Goal: Download file/media

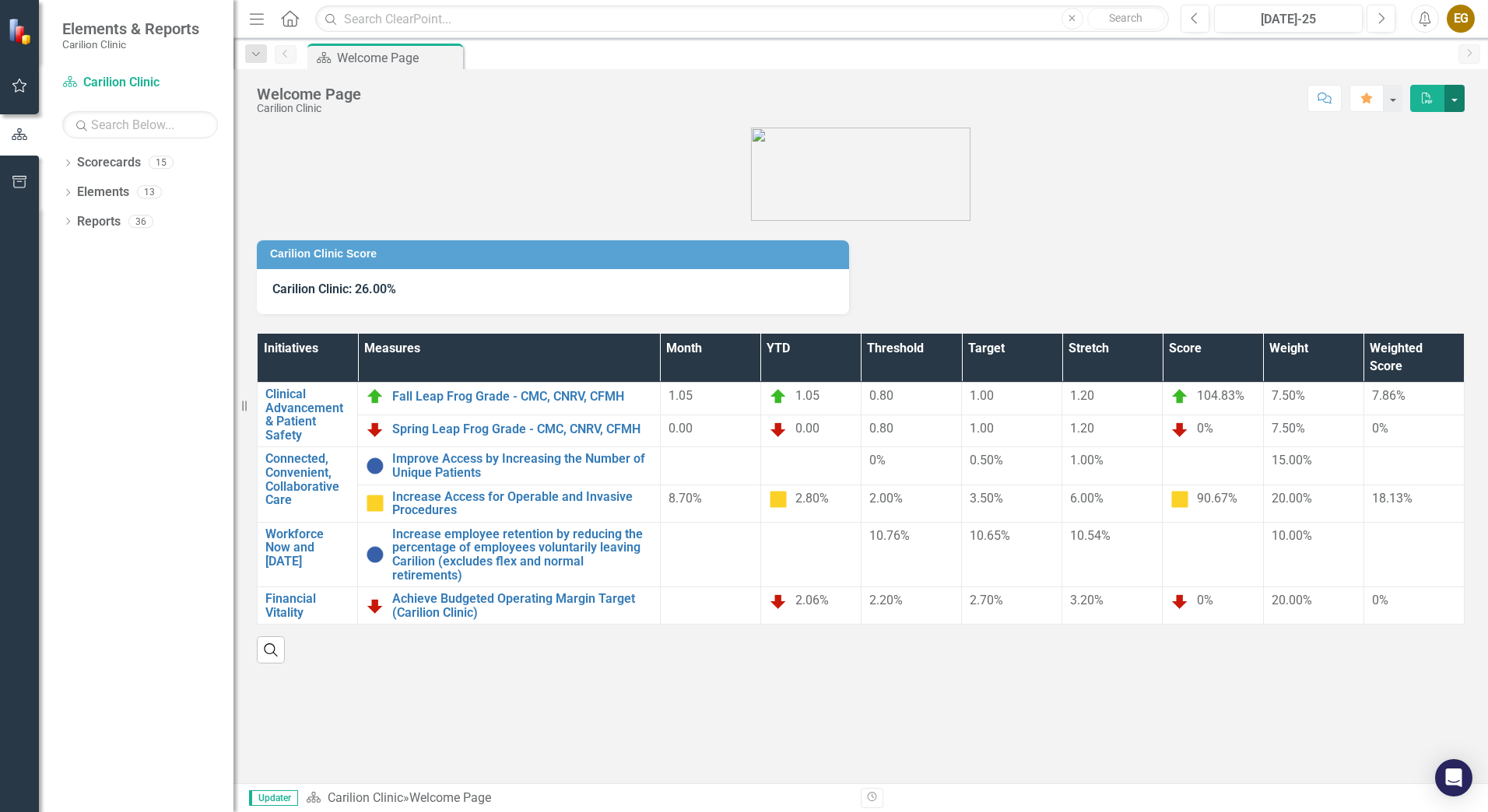
click at [1461, 109] on button "button" at bounding box center [1454, 99] width 20 height 27
click at [1364, 164] on link "PDF Export to PDF" at bounding box center [1401, 158] width 126 height 28
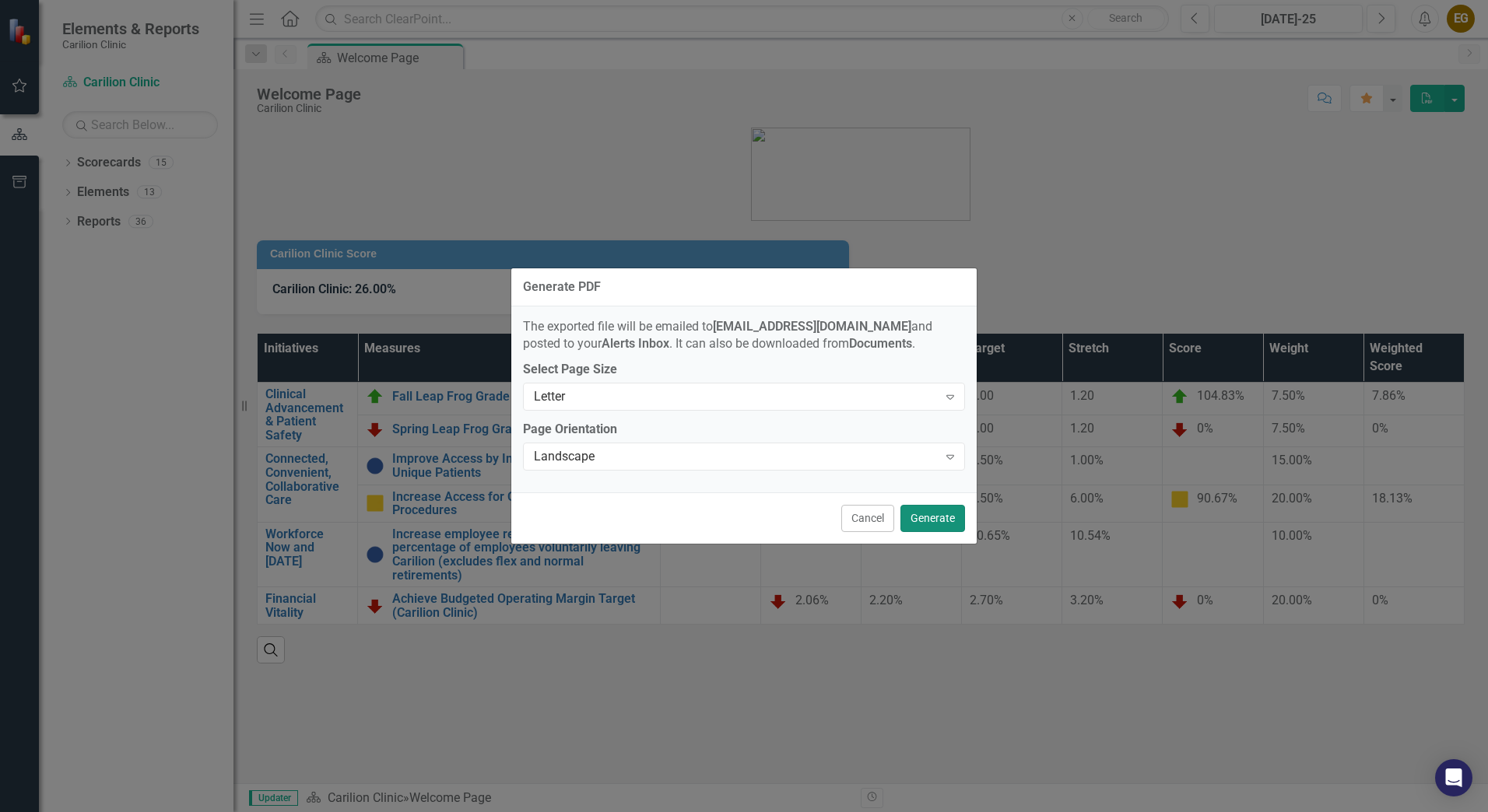
click at [929, 517] on button "Generate" at bounding box center [933, 518] width 64 height 27
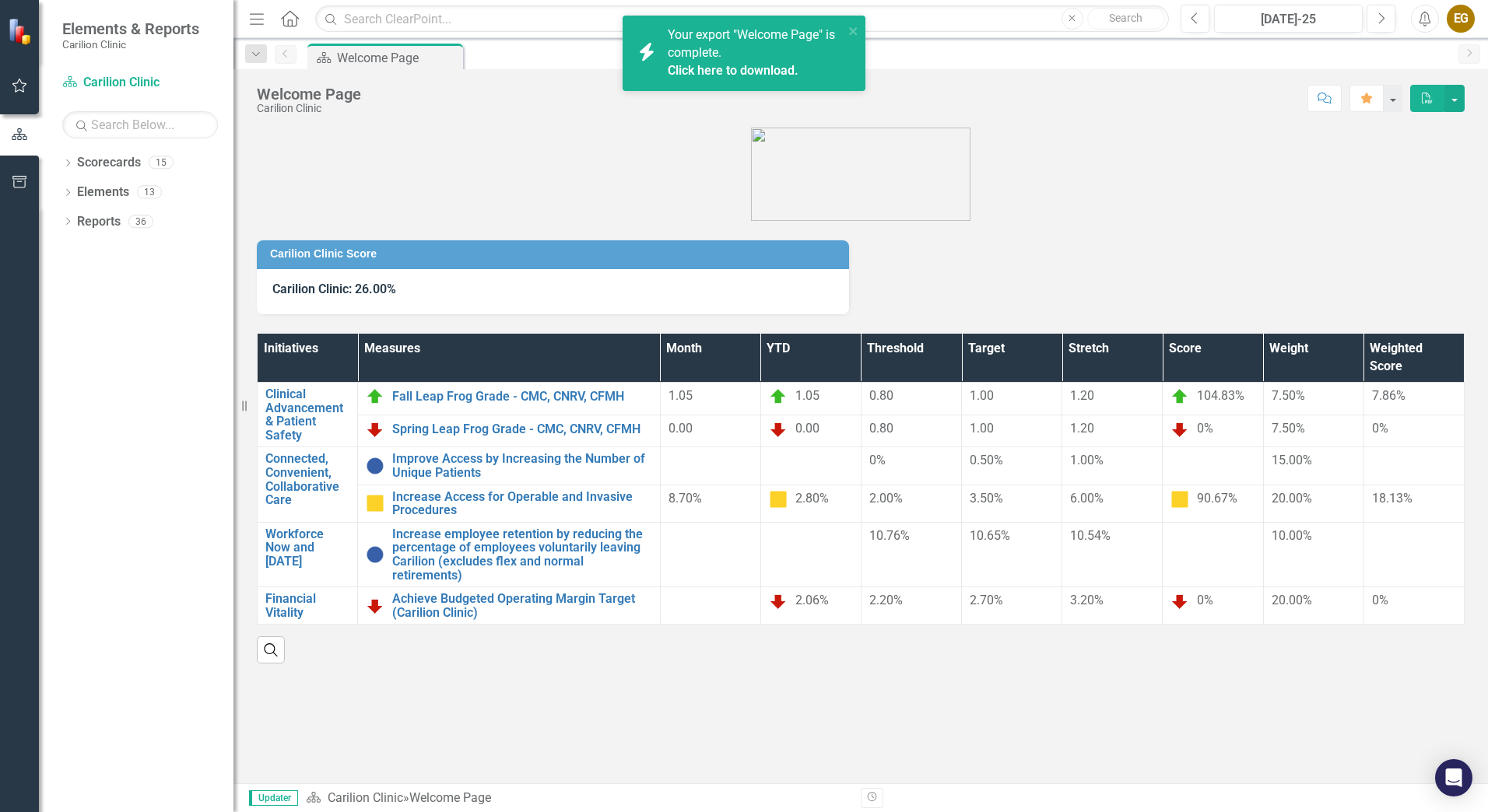
click at [769, 74] on link "Click here to download." at bounding box center [734, 71] width 131 height 15
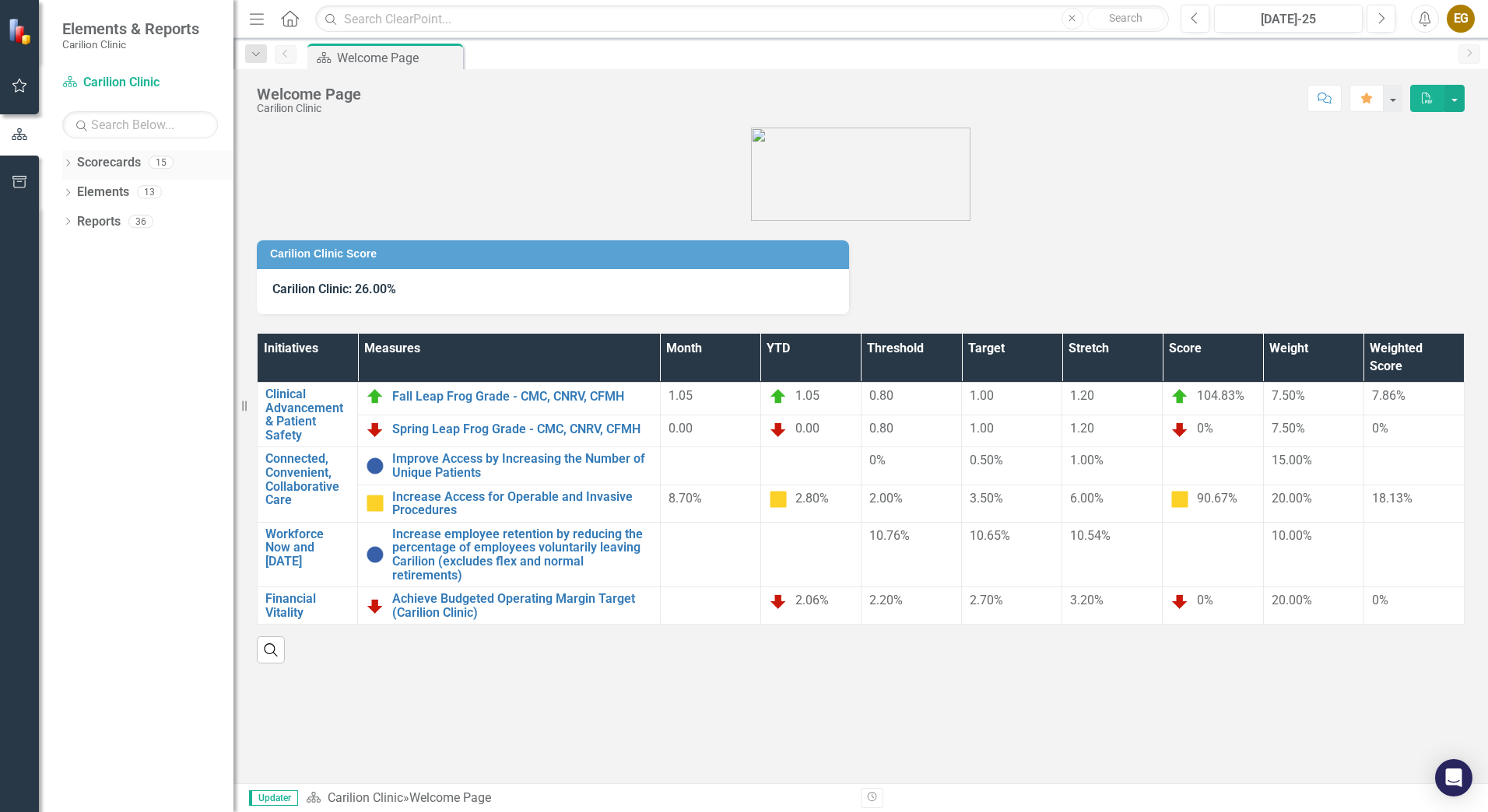
click at [64, 161] on icon "Dropdown" at bounding box center [67, 164] width 10 height 9
click at [78, 193] on icon "Dropdown" at bounding box center [76, 191] width 11 height 9
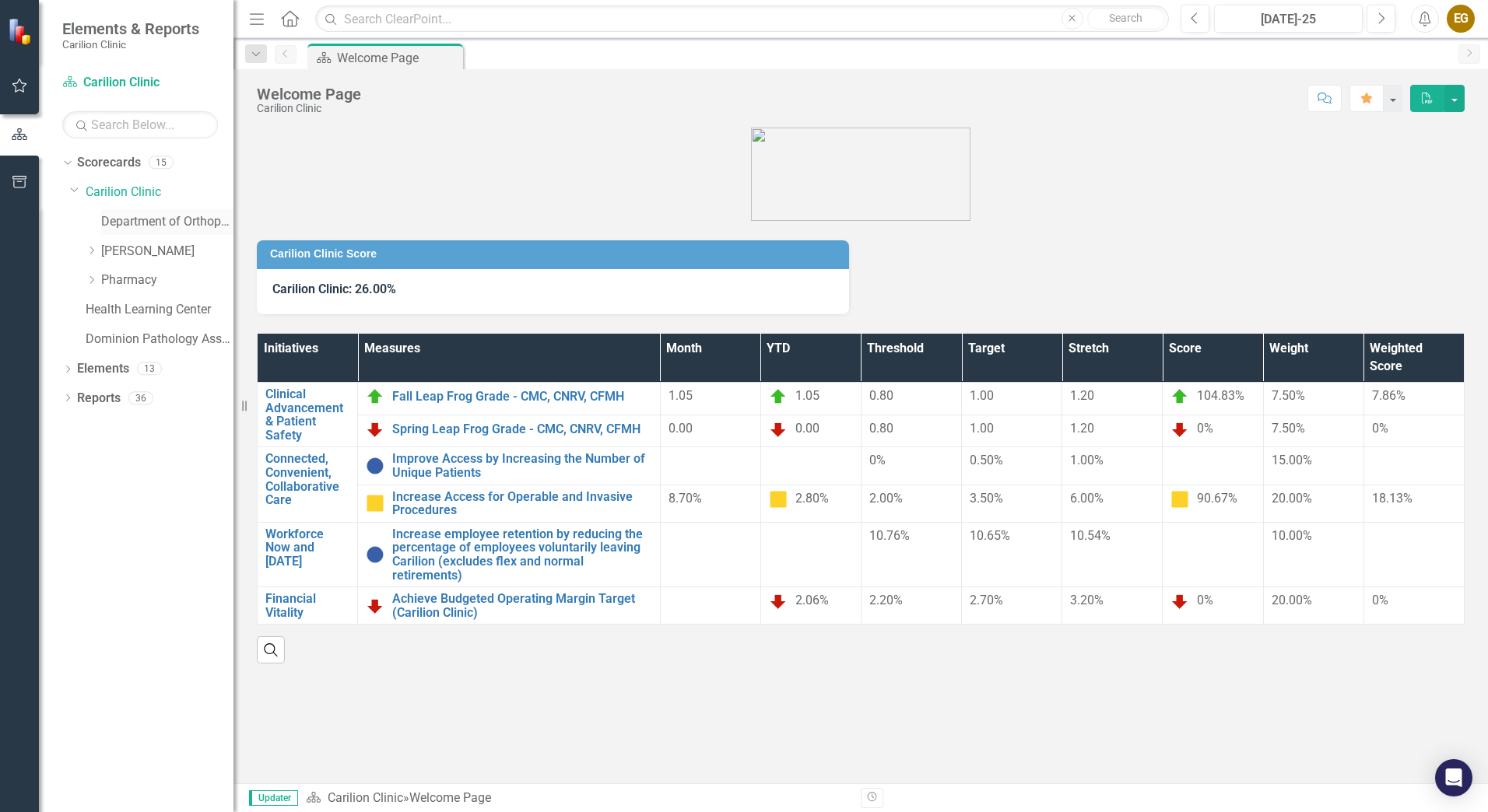
click at [152, 221] on link "Department of Orthopaedics" at bounding box center [168, 222] width 133 height 18
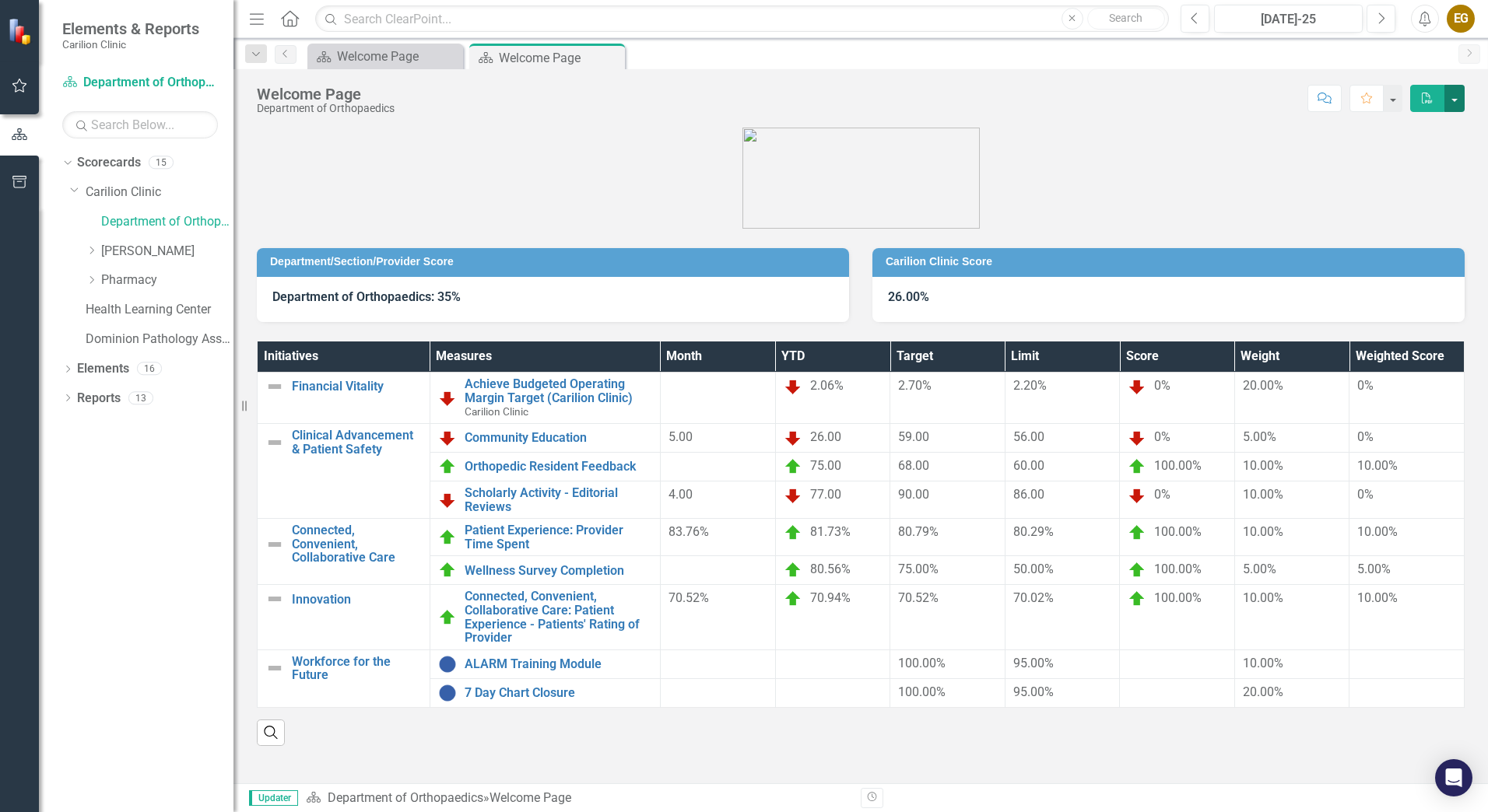
click at [1453, 97] on button "button" at bounding box center [1454, 99] width 20 height 27
click at [1391, 163] on link "PDF Export to PDF" at bounding box center [1401, 158] width 126 height 28
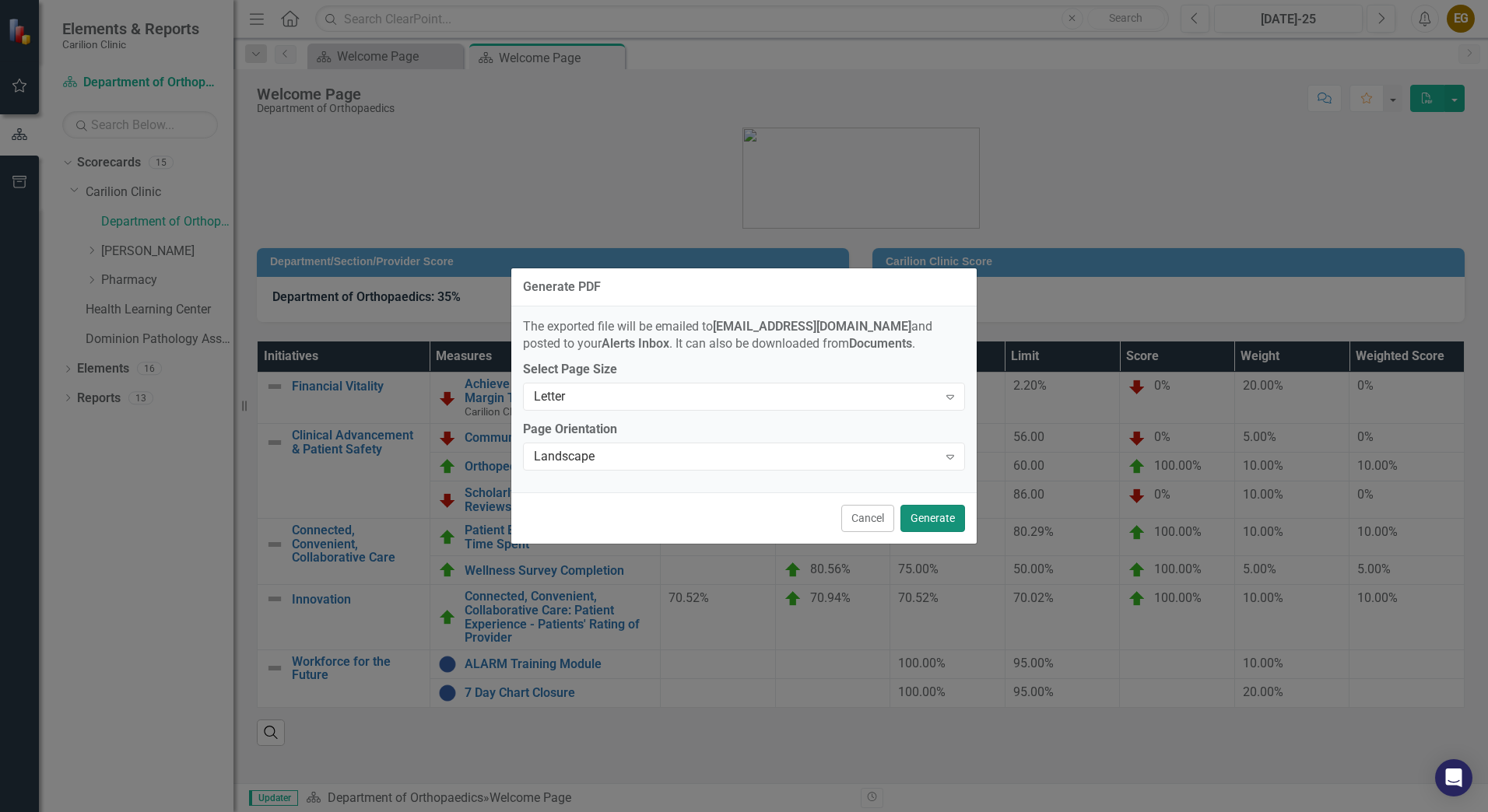
click at [937, 525] on button "Generate" at bounding box center [933, 518] width 64 height 27
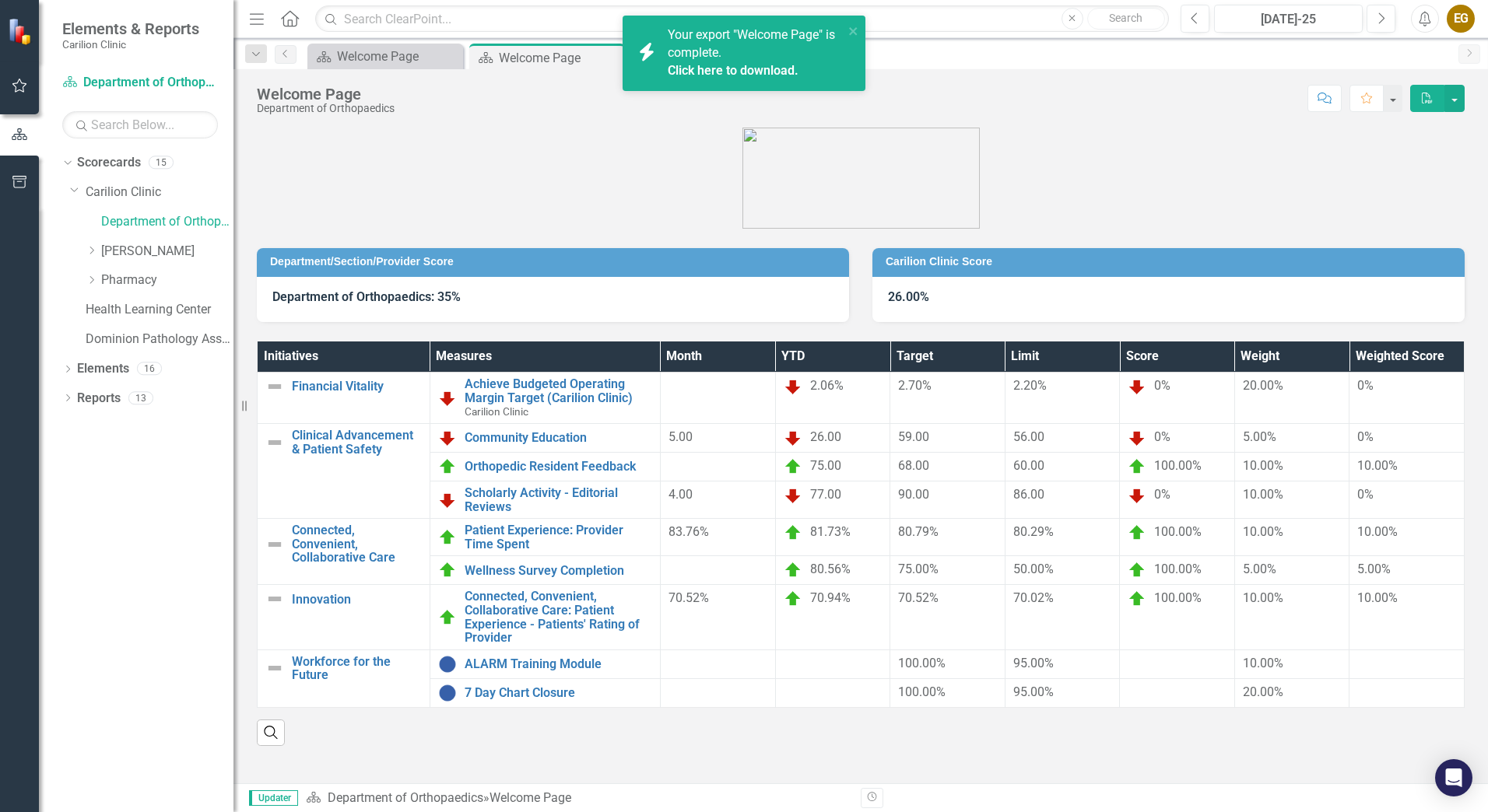
click at [695, 67] on link "Click here to download." at bounding box center [734, 71] width 131 height 15
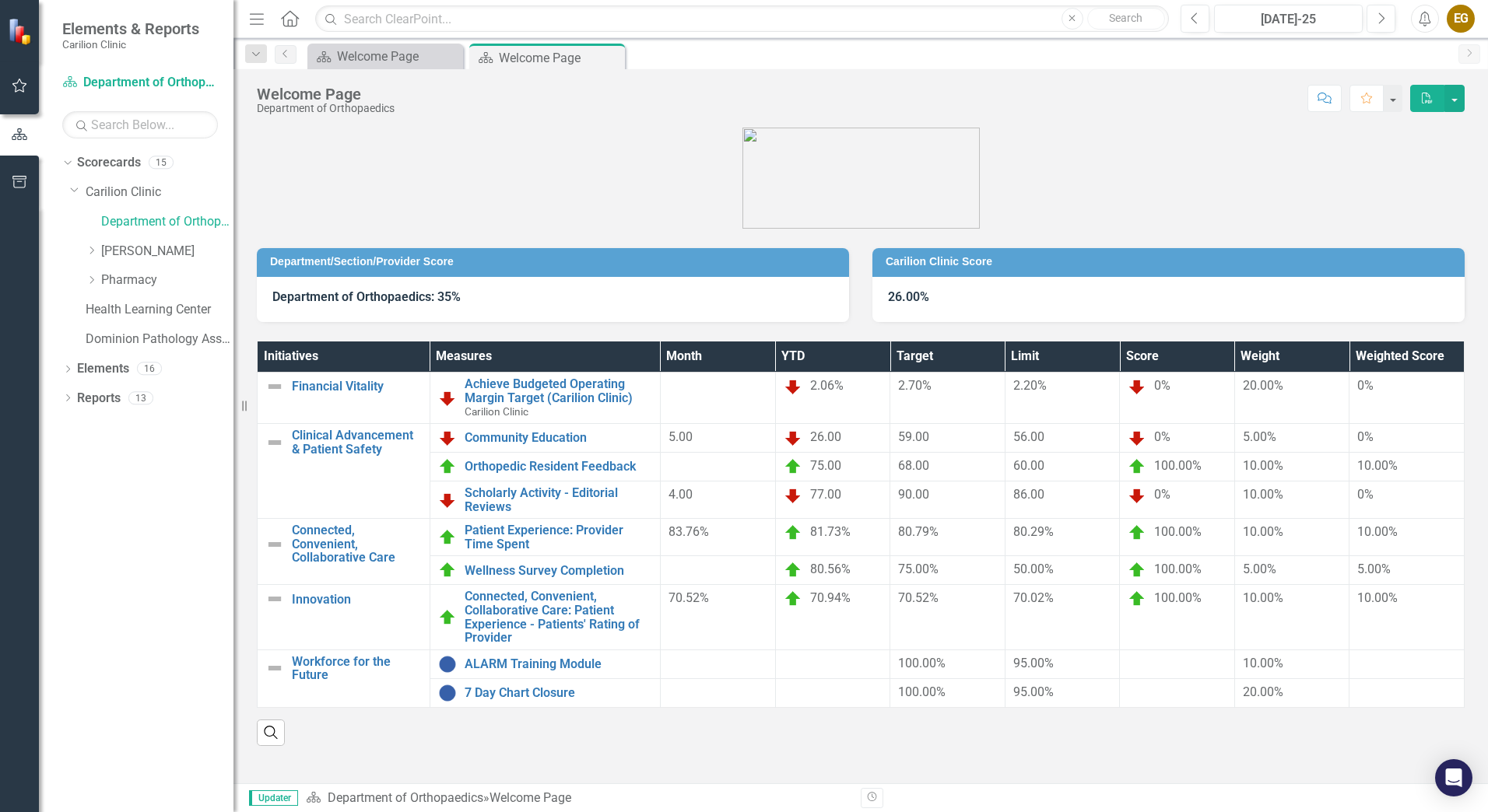
click at [1469, 20] on div "EG" at bounding box center [1461, 19] width 28 height 28
click at [1406, 203] on link "Logout Log Out" at bounding box center [1413, 196] width 123 height 28
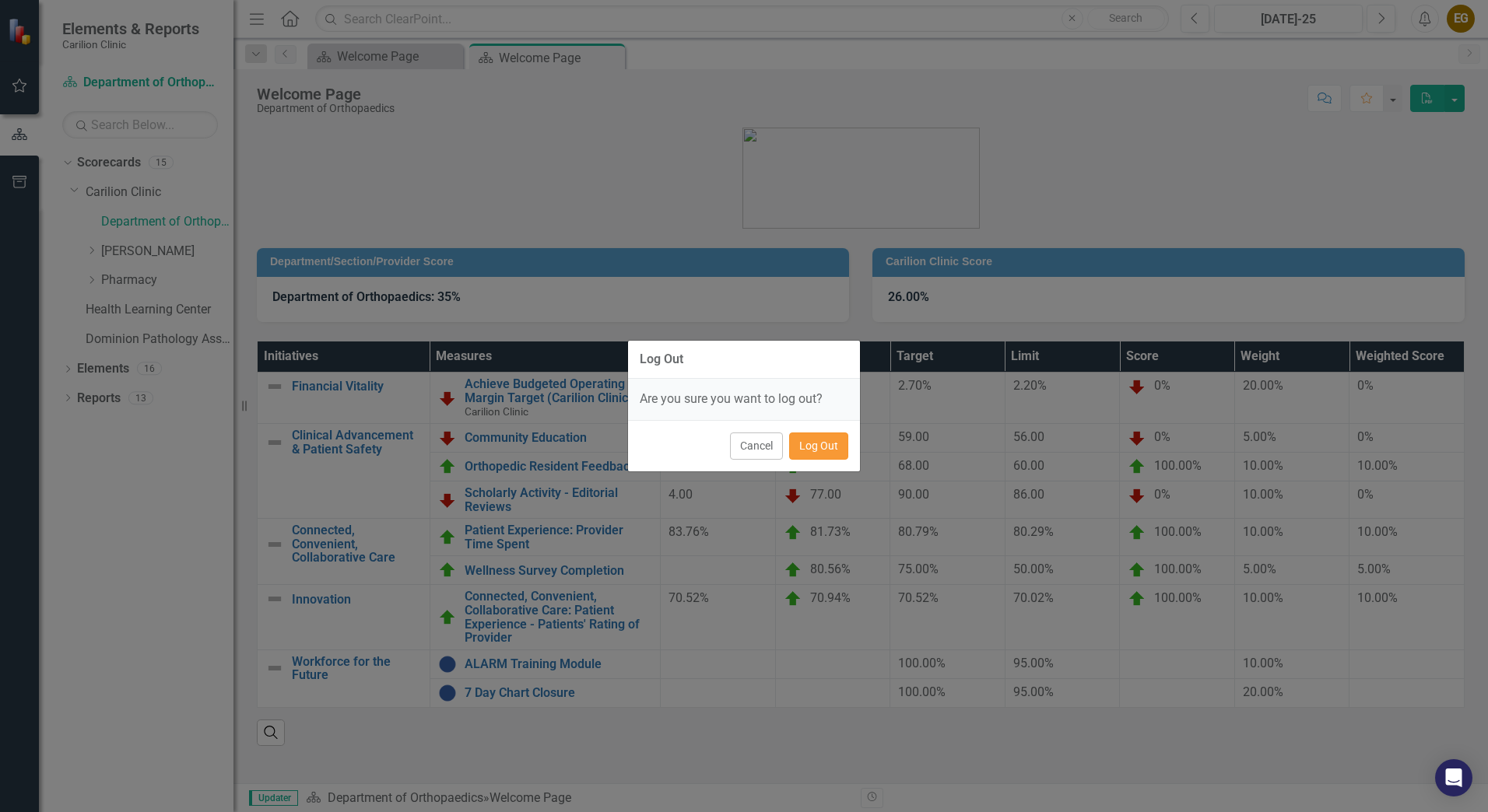
click at [815, 447] on button "Log Out" at bounding box center [819, 446] width 59 height 27
